Goal: Navigation & Orientation: Find specific page/section

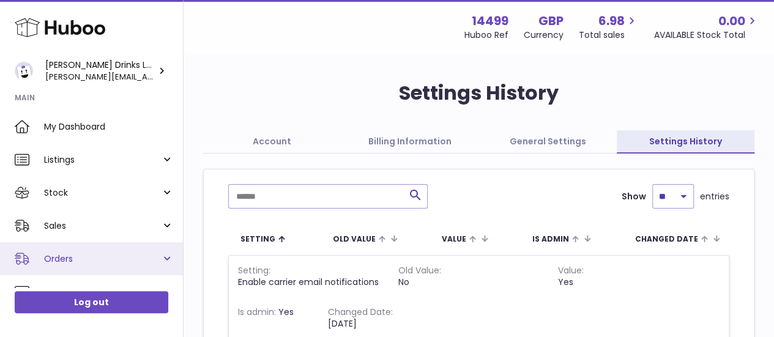
click at [166, 261] on link "Orders" at bounding box center [91, 258] width 183 height 33
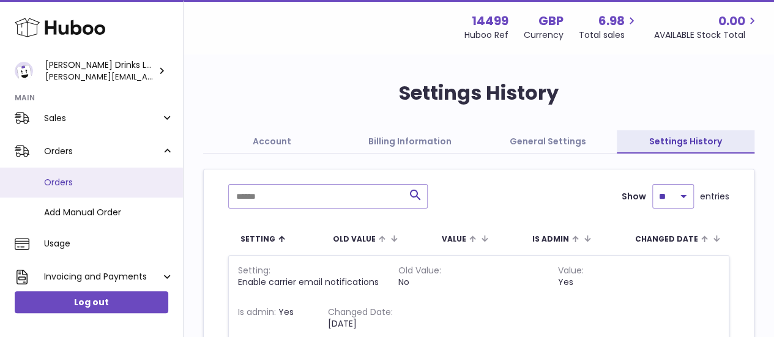
click at [77, 179] on span "Orders" at bounding box center [109, 183] width 130 height 12
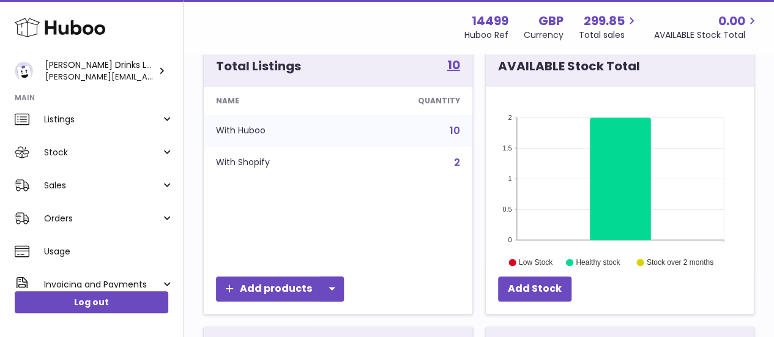
scroll to position [39, 0]
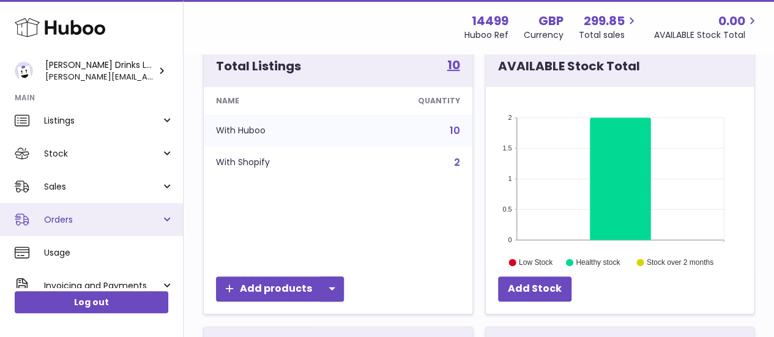
click at [170, 226] on link "Orders" at bounding box center [91, 219] width 183 height 33
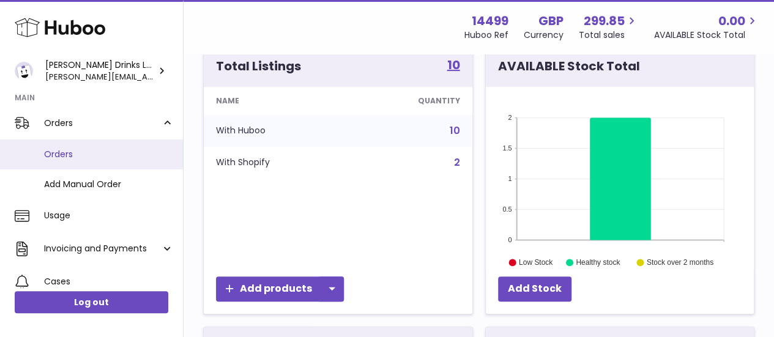
scroll to position [136, 0]
click at [47, 149] on span "Orders" at bounding box center [109, 155] width 130 height 12
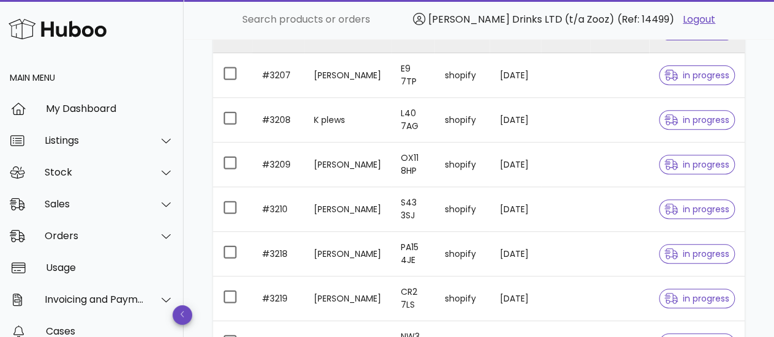
scroll to position [220, 0]
